Goal: Task Accomplishment & Management: Manage account settings

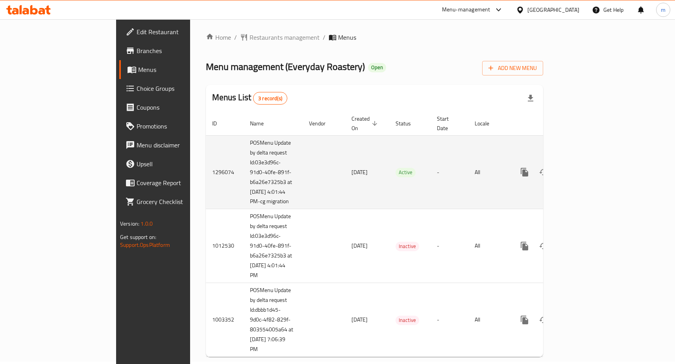
scroll to position [9, 0]
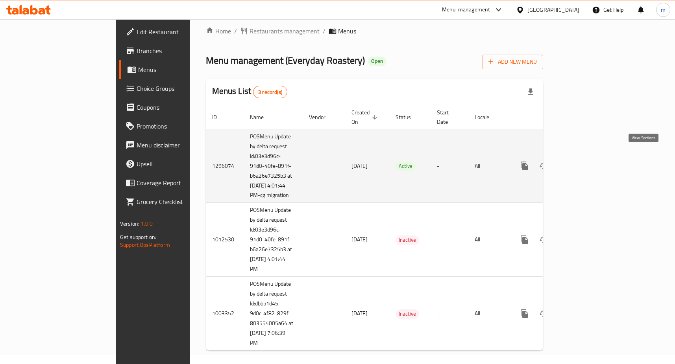
click at [591, 159] on link "enhanced table" at bounding box center [581, 166] width 19 height 19
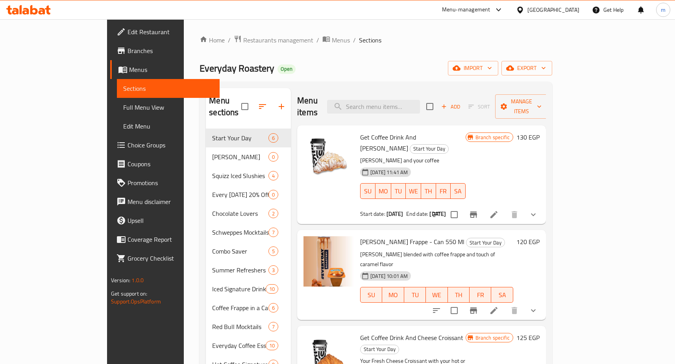
click at [128, 148] on span "Choice Groups" at bounding box center [171, 145] width 86 height 9
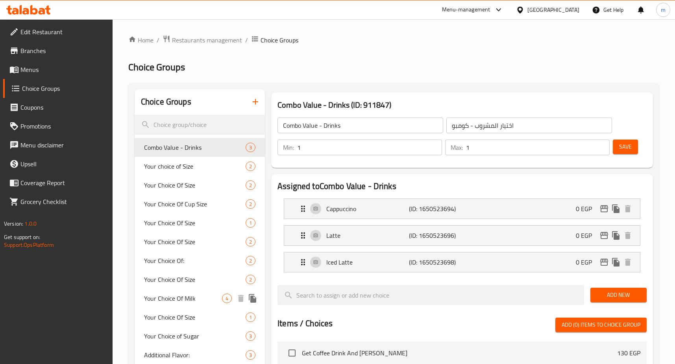
click at [159, 296] on span "Your Choice Of Milk" at bounding box center [183, 298] width 78 height 9
type input "Your Choice Of Milk"
type input "إختيارك من اللبن"
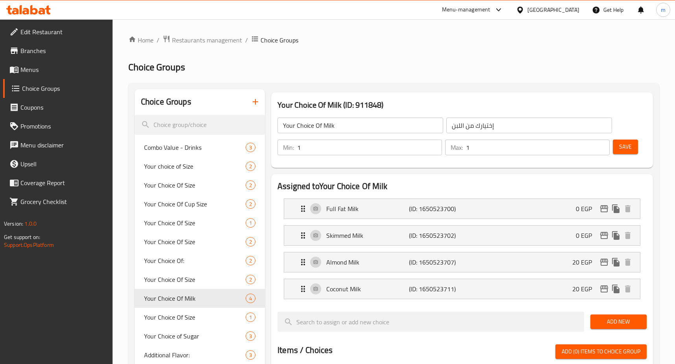
click at [387, 68] on h2 "Choice Groups" at bounding box center [393, 67] width 531 height 13
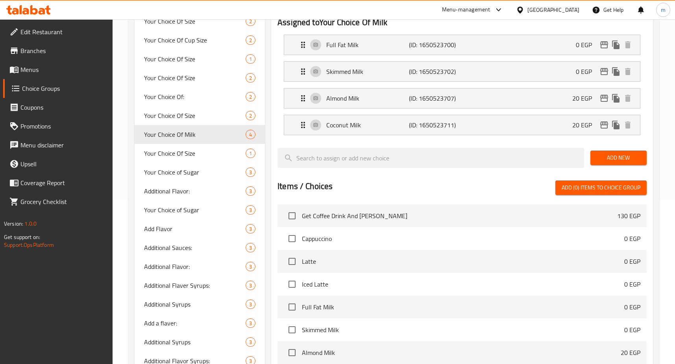
scroll to position [150, 0]
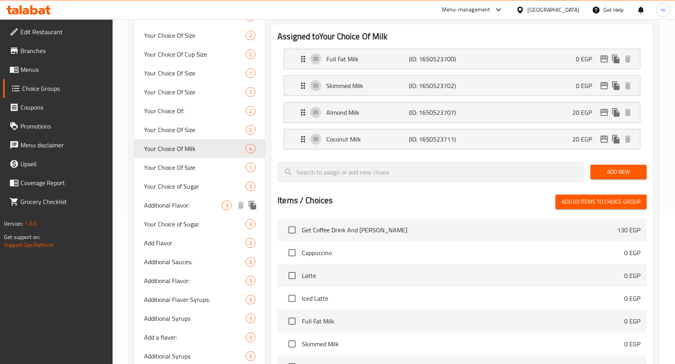
click at [168, 204] on span "Additional Flavor:" at bounding box center [183, 205] width 78 height 9
type input "Additional Flavor:"
type input "نكهه إضافيه:"
type input "0"
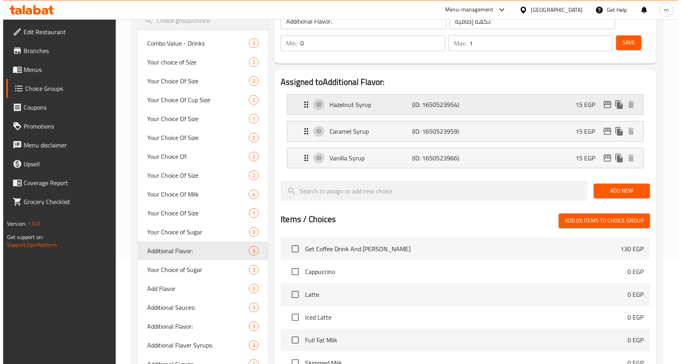
scroll to position [0, 0]
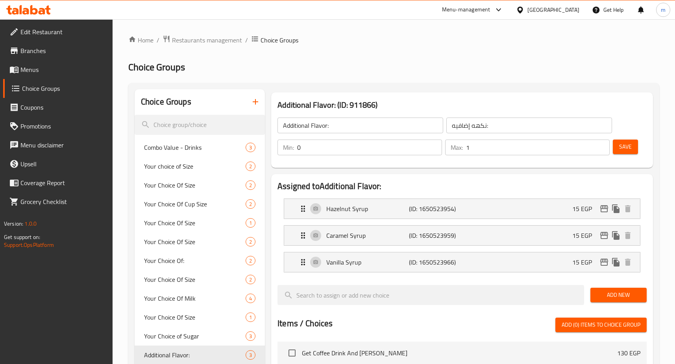
click at [381, 72] on h2 "Choice Groups" at bounding box center [393, 67] width 531 height 13
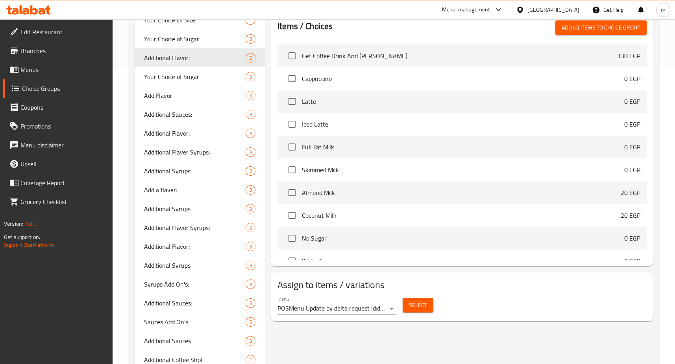
scroll to position [189, 0]
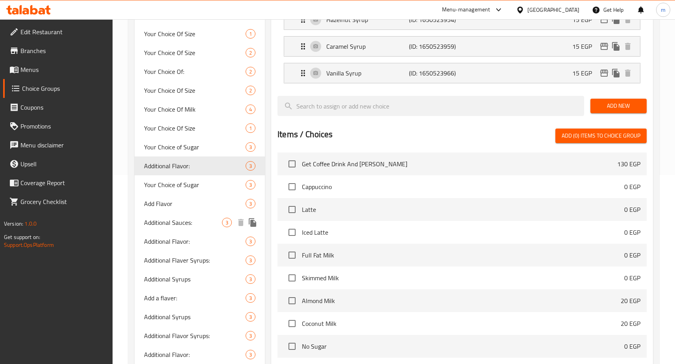
click at [163, 223] on span "Additional Sauces:" at bounding box center [183, 222] width 78 height 9
type input "Additional Sauces:"
type input "اضافة صوص:"
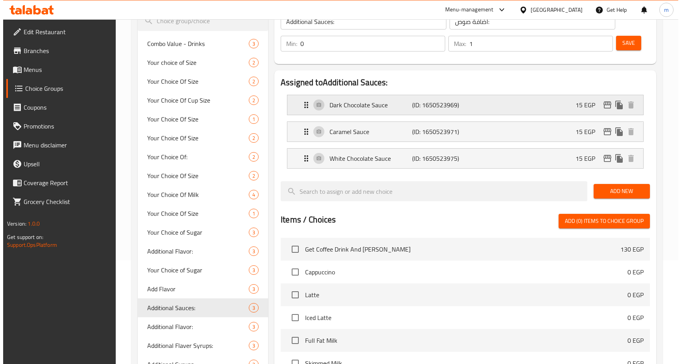
scroll to position [0, 0]
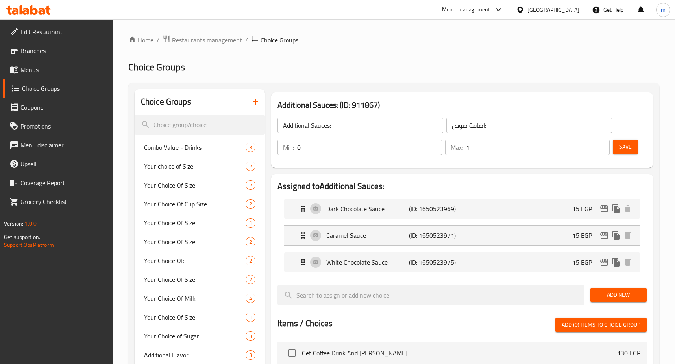
click at [417, 64] on h2 "Choice Groups" at bounding box center [393, 67] width 531 height 13
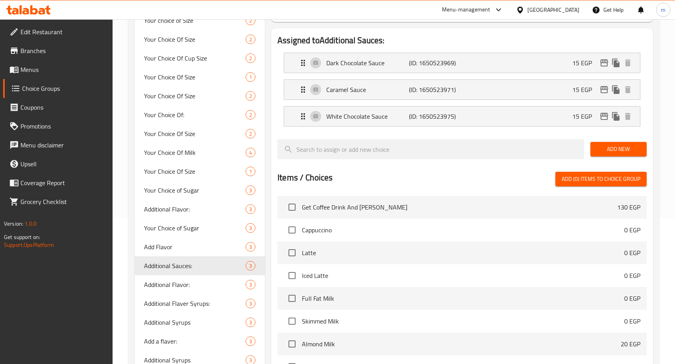
scroll to position [150, 0]
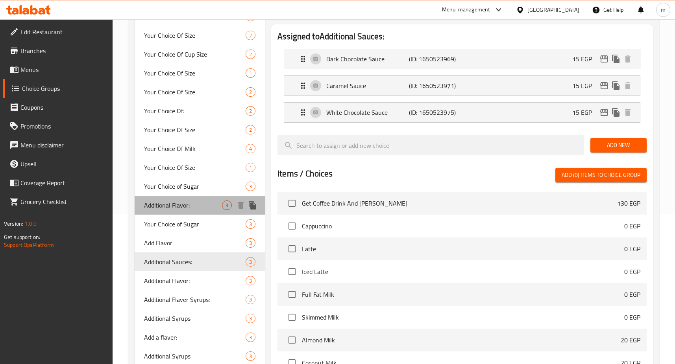
click at [154, 206] on span "Additional Flavor:" at bounding box center [183, 205] width 78 height 9
type input "Additional Flavor:"
type input "نكهه إضافيه:"
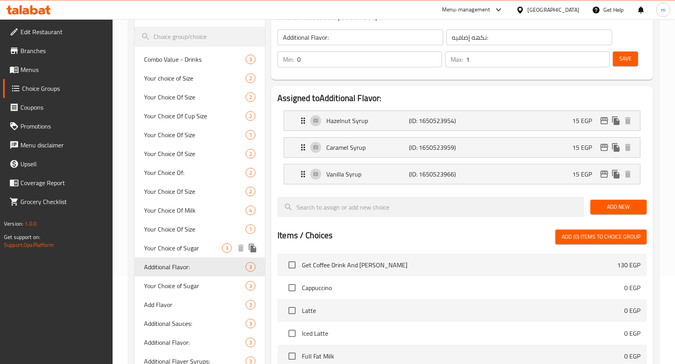
scroll to position [0, 0]
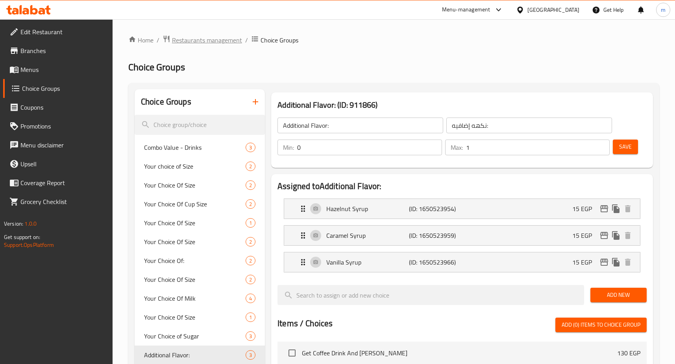
click at [197, 37] on span "Restaurants management" at bounding box center [207, 39] width 70 height 9
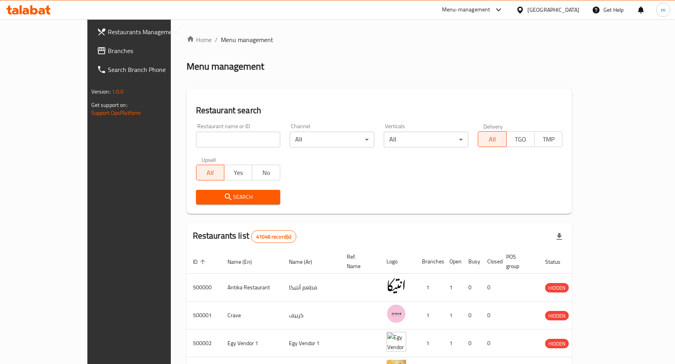
click at [35, 49] on div at bounding box center [337, 182] width 675 height 364
click at [108, 49] on span "Branches" at bounding box center [151, 50] width 86 height 9
